Goal: Check status: Check status

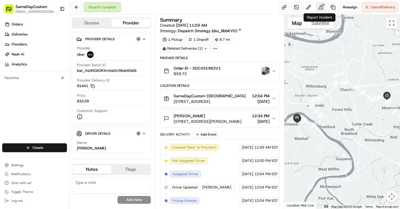
click at [319, 5] on button at bounding box center [321, 7] width 10 height 10
click at [204, 66] on span "Order ID - SDC491963V1" at bounding box center [197, 69] width 47 height 6
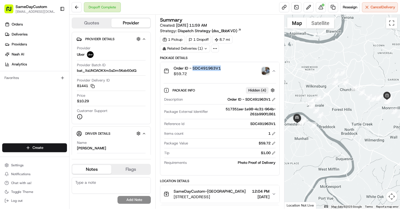
copy span "SDC491963V1"
